Goal: Find contact information: Find contact information

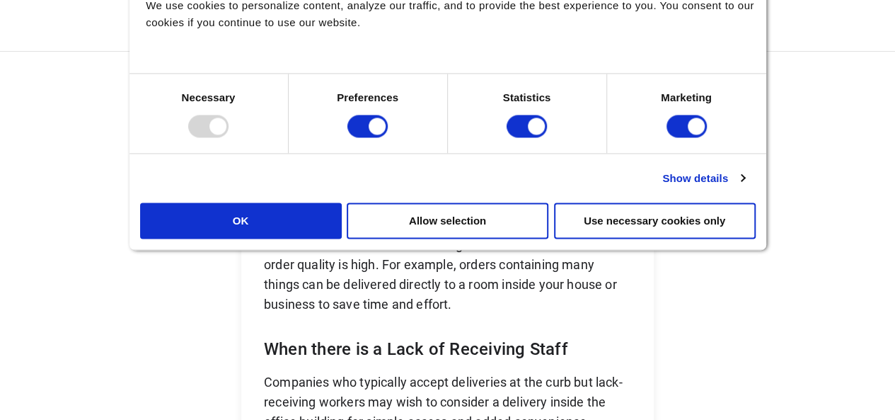
click at [0, 0] on icon "Close banner" at bounding box center [0, 0] width 0 height 0
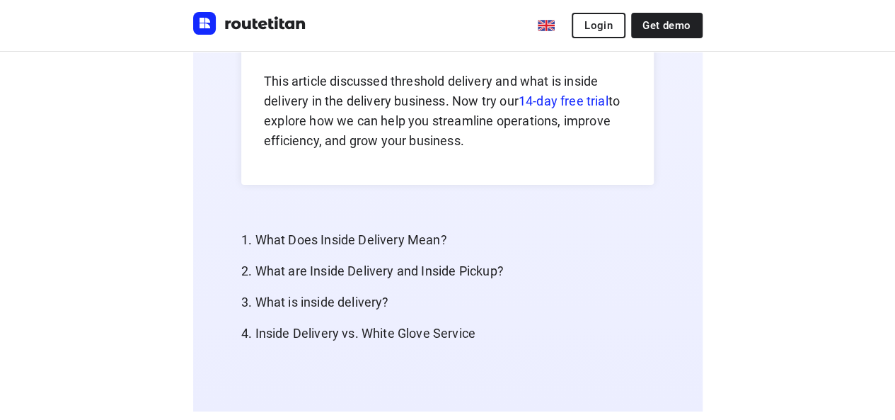
scroll to position [7951, 0]
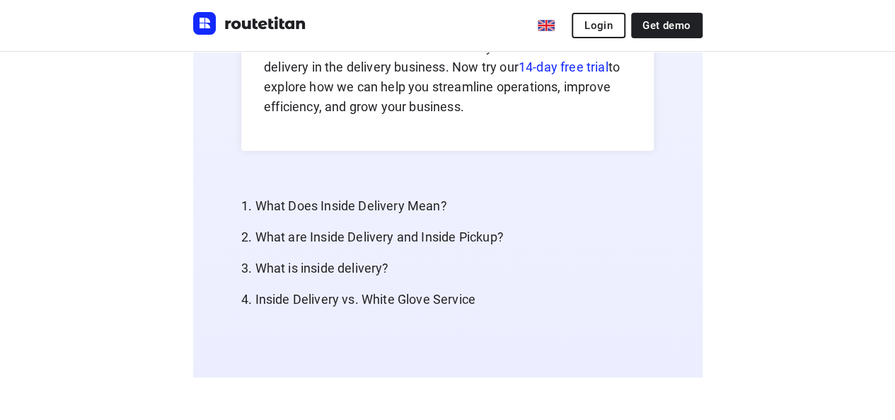
click at [0, 0] on link "Contact us" at bounding box center [0, 0] width 0 height 0
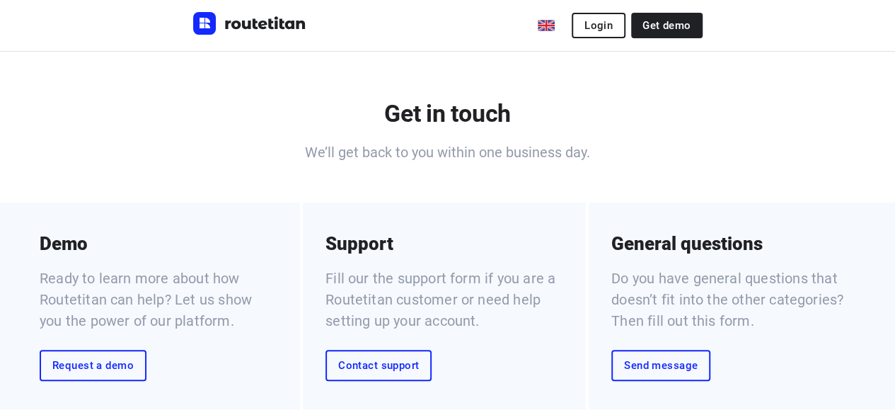
click at [0, 0] on link "Contact us" at bounding box center [0, 0] width 0 height 0
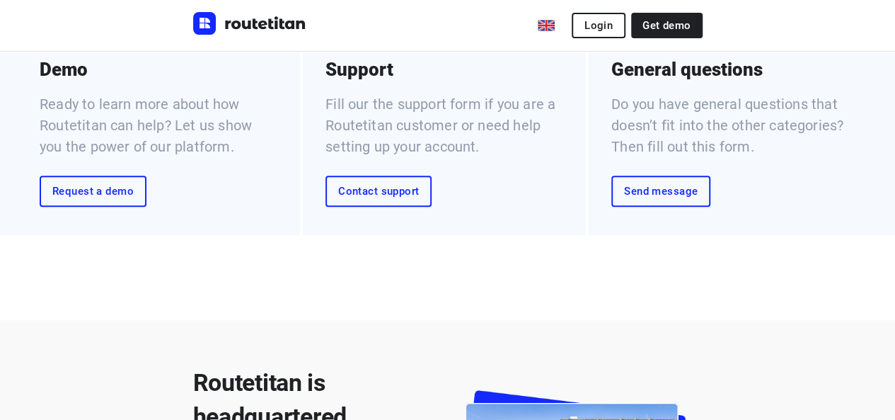
scroll to position [146, 0]
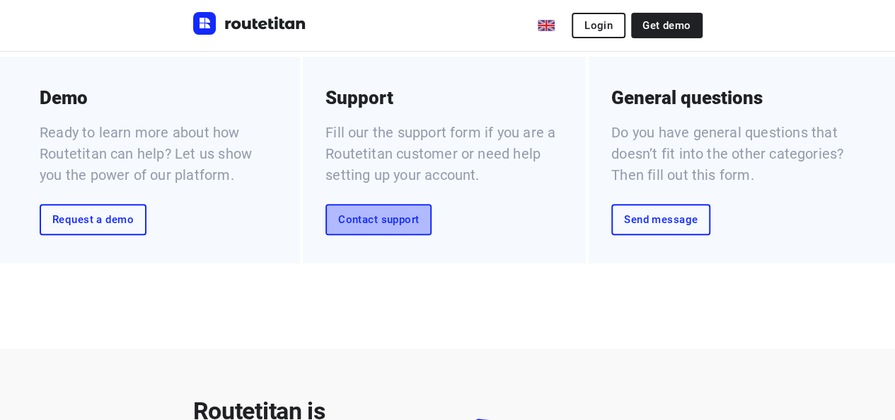
click at [384, 225] on span "Contact support" at bounding box center [378, 219] width 81 height 11
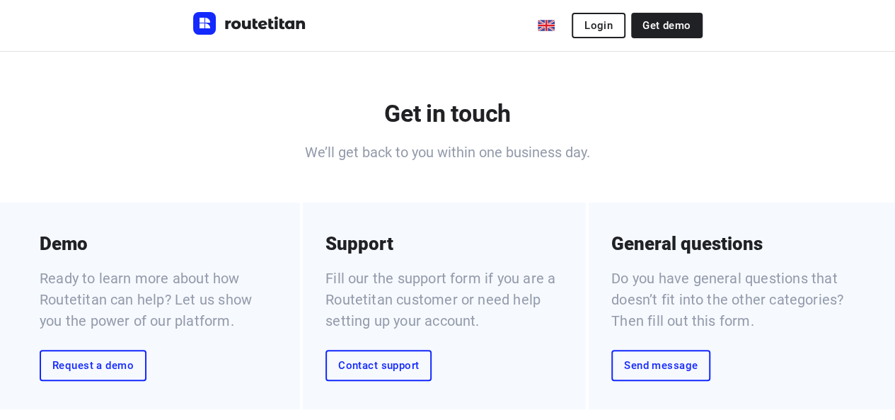
scroll to position [146, 0]
